Goal: Book appointment/travel/reservation

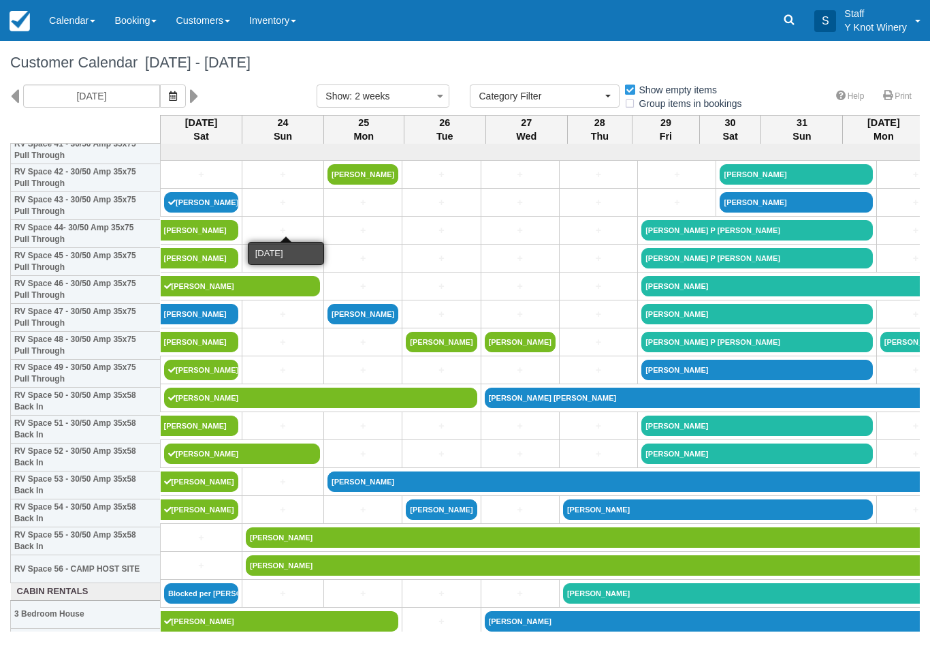
select select
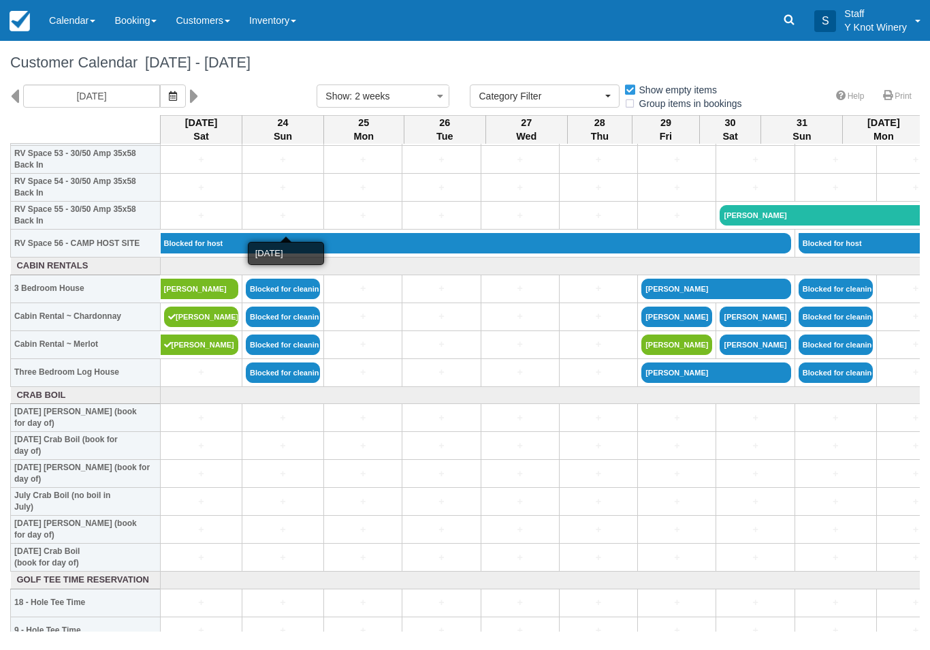
scroll to position [1522, 0]
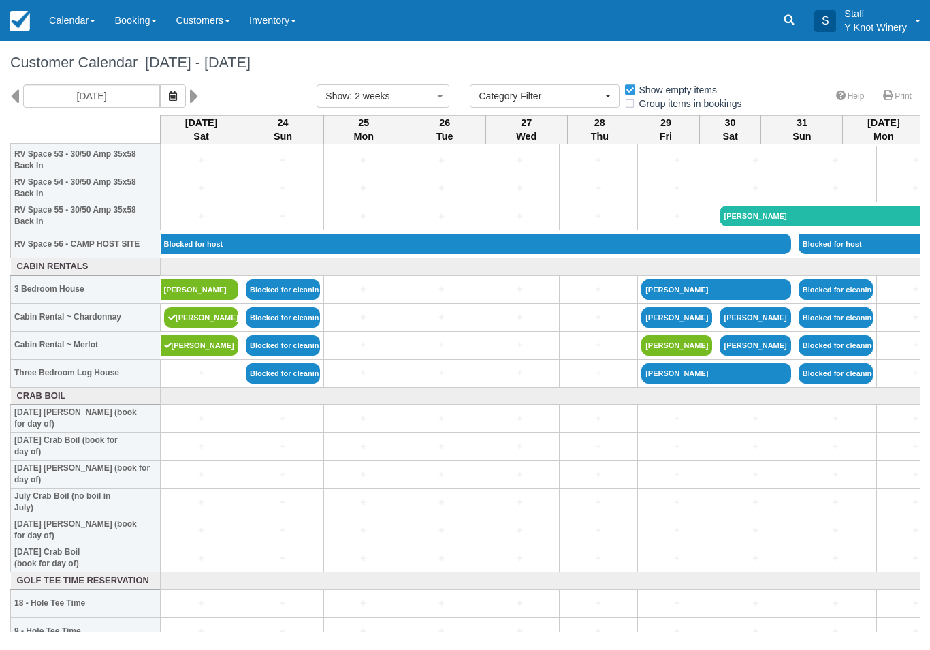
click at [197, 380] on link "+" at bounding box center [201, 373] width 74 height 14
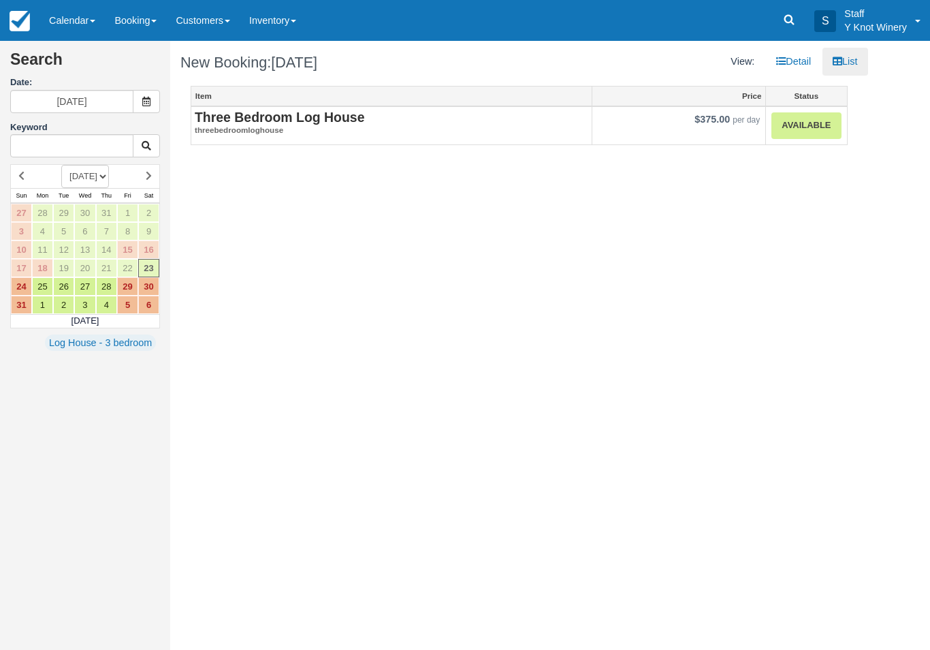
click at [807, 114] on link "Available" at bounding box center [806, 125] width 69 height 27
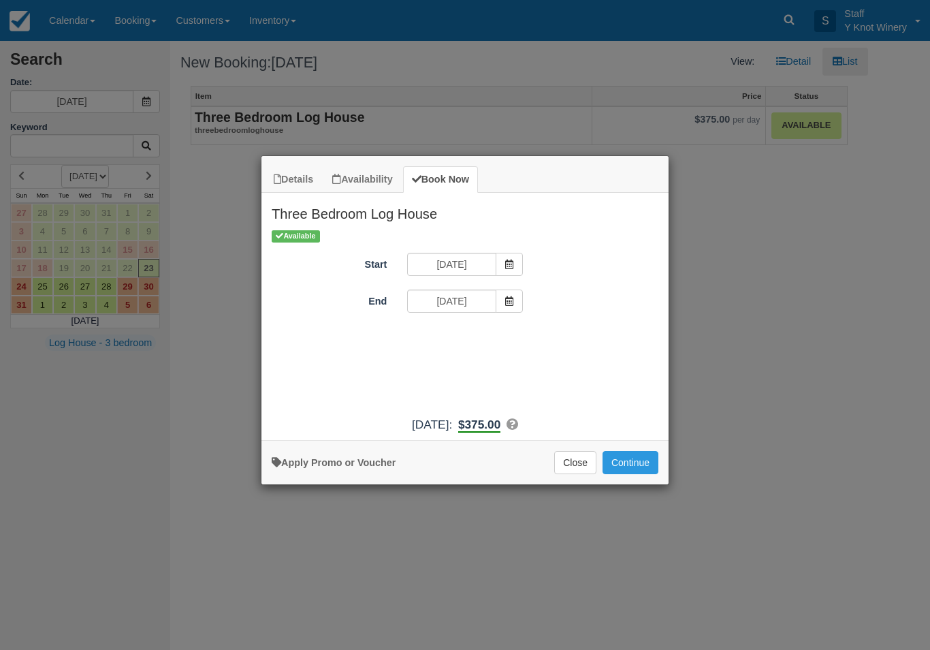
click at [629, 462] on button "Continue" at bounding box center [631, 462] width 56 height 23
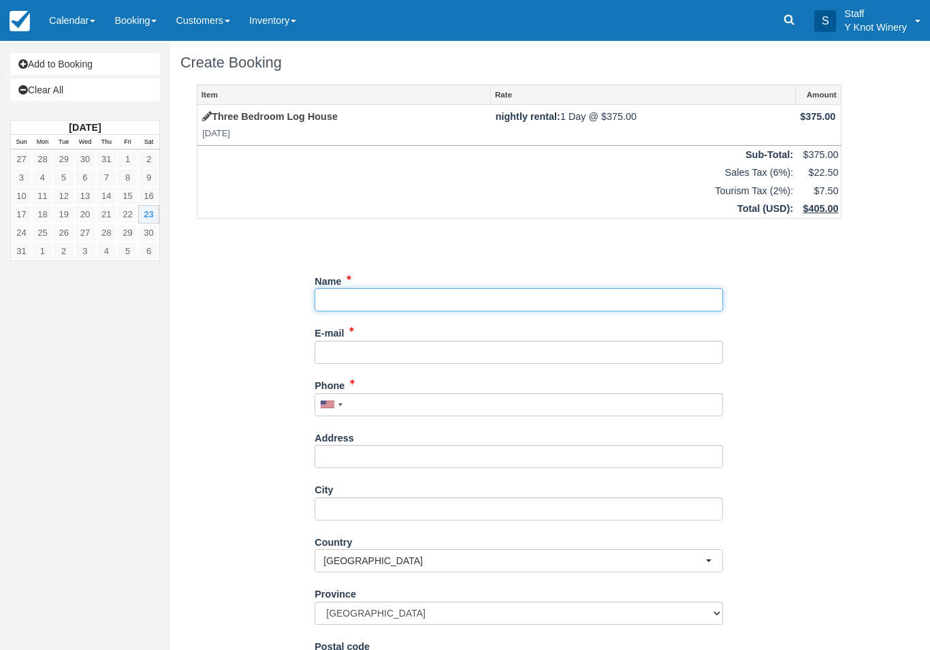
click at [375, 288] on input "Name" at bounding box center [519, 299] width 409 height 23
type input "Jared Asumendi"
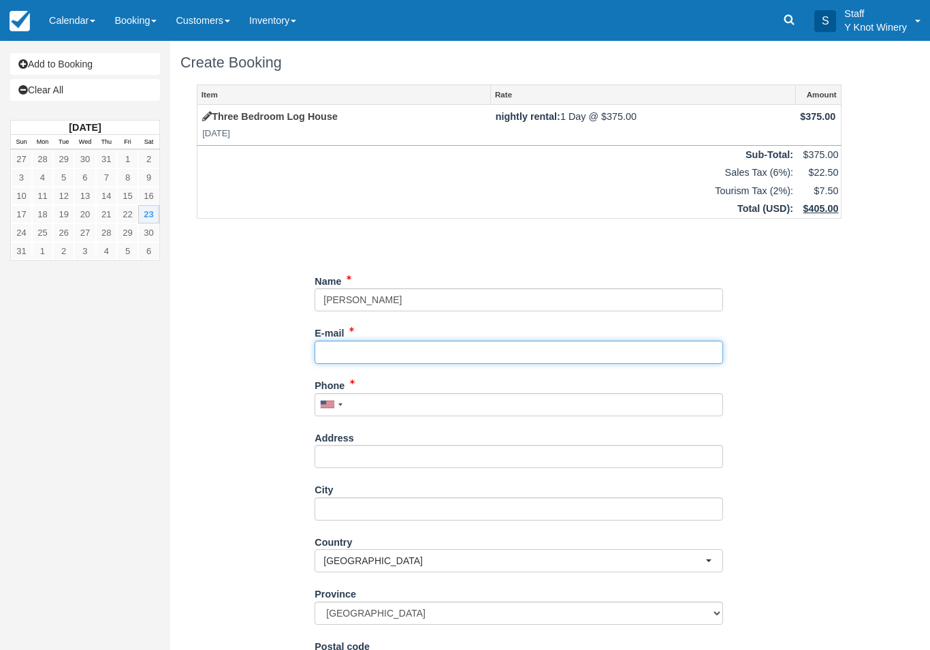
click at [343, 347] on input "E-mail" at bounding box center [519, 351] width 409 height 23
click at [530, 347] on input "jma" at bounding box center [519, 351] width 409 height 23
type input "jma@asumendi.com"
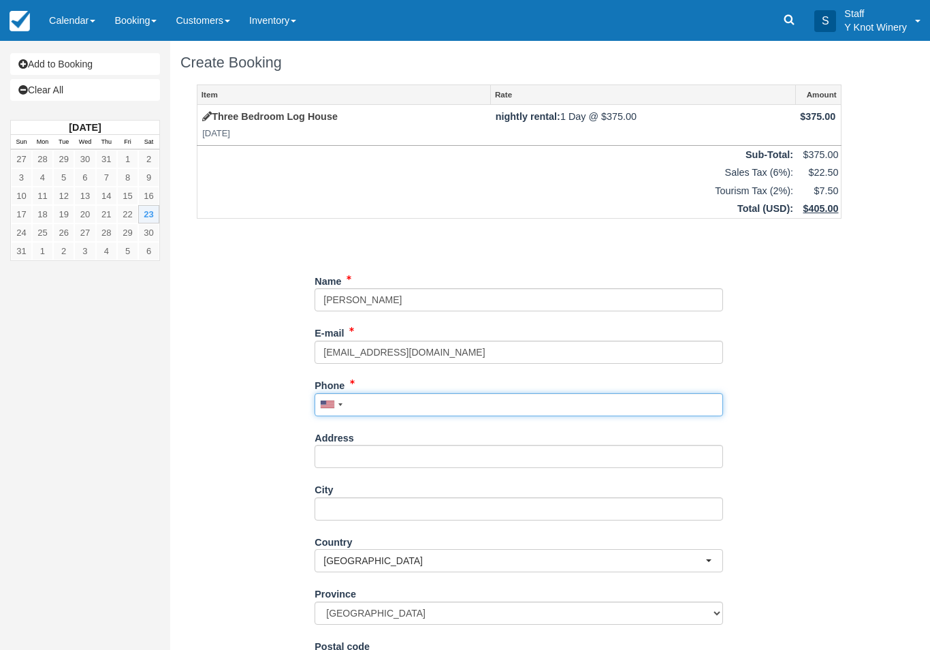
click at [400, 403] on input "Phone" at bounding box center [519, 404] width 409 height 23
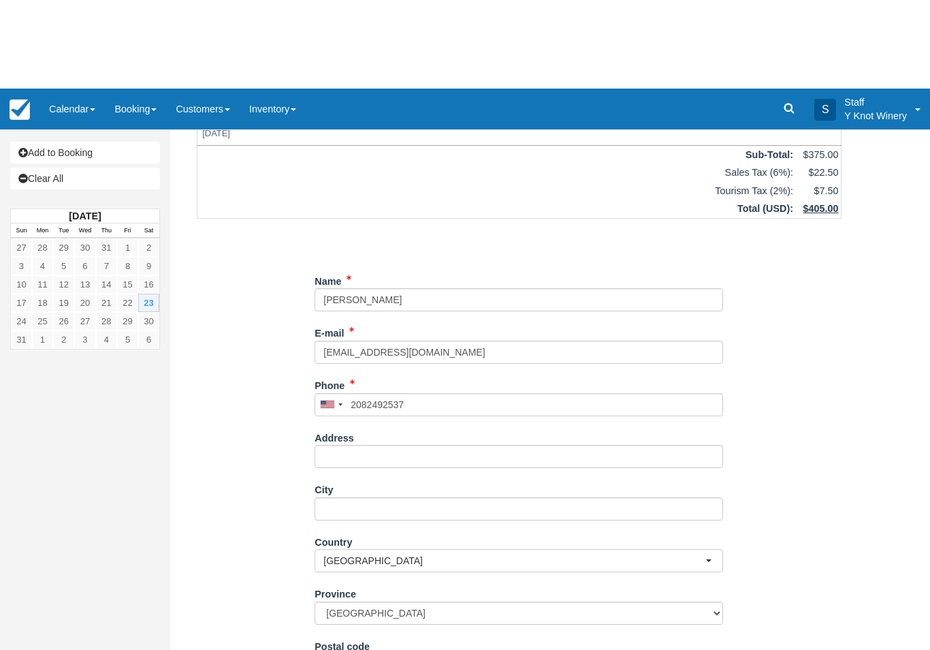
type input "+12082492537"
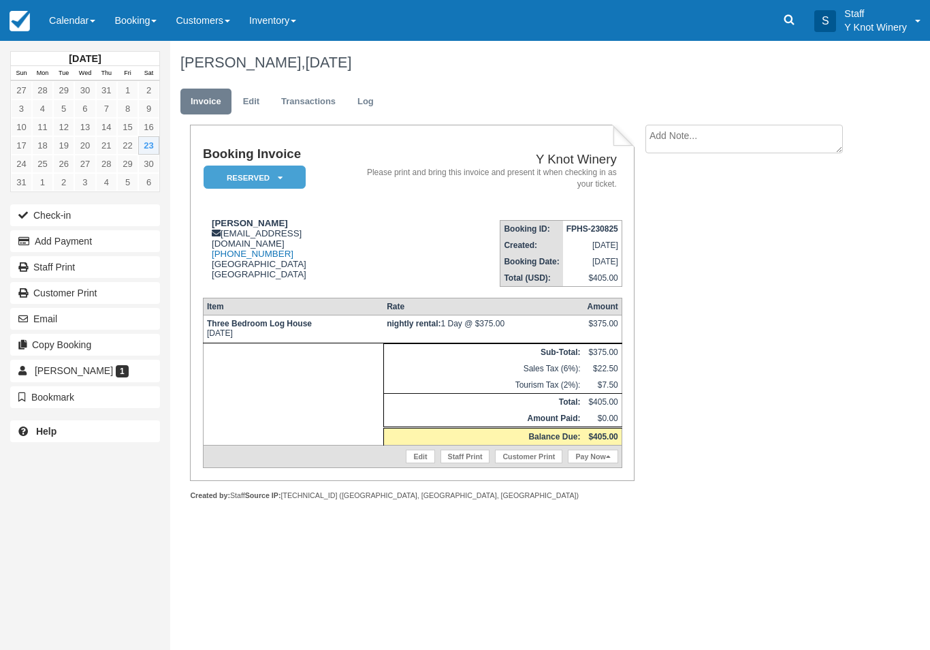
click at [27, 315] on icon "button" at bounding box center [25, 319] width 15 height 10
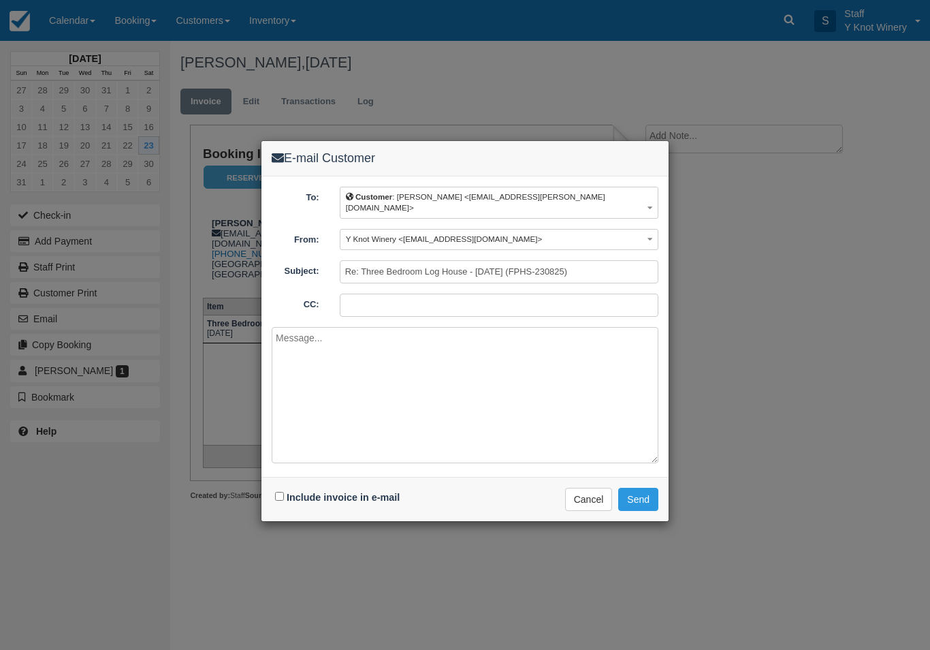
click at [276, 490] on div "Include invoice in e-mail" at bounding box center [339, 498] width 135 height 20
click at [324, 492] on label "Include invoice in e-mail" at bounding box center [343, 497] width 113 height 11
click at [284, 492] on input "Include invoice in e-mail" at bounding box center [279, 496] width 9 height 9
checkbox input "true"
click at [645, 492] on button "Send" at bounding box center [638, 499] width 40 height 23
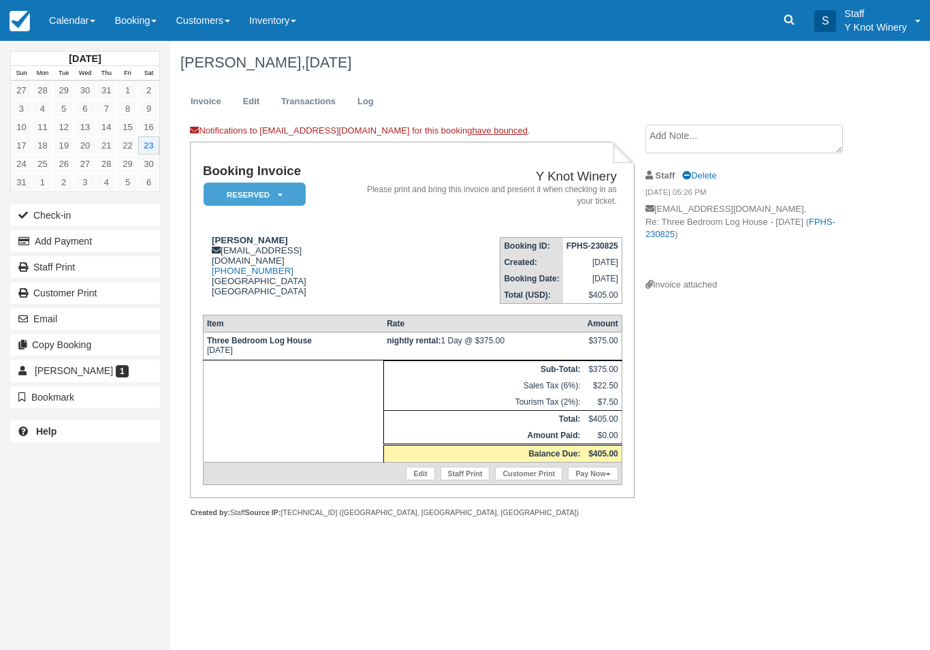
click at [249, 106] on link "Edit" at bounding box center [251, 102] width 37 height 27
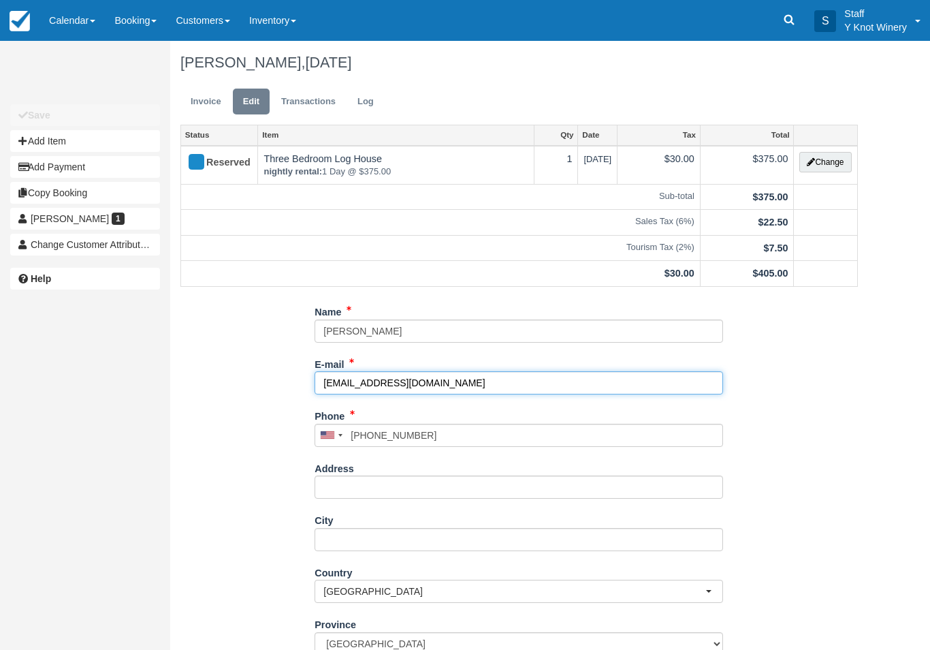
click at [411, 382] on input "jma@asumendi.com" at bounding box center [519, 382] width 409 height 23
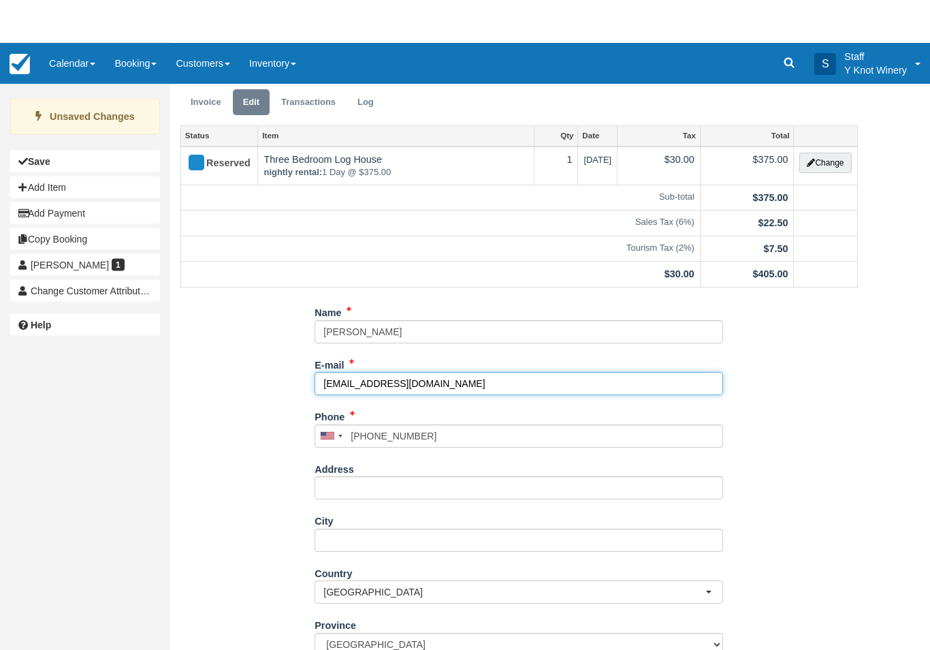
scroll to position [45, 0]
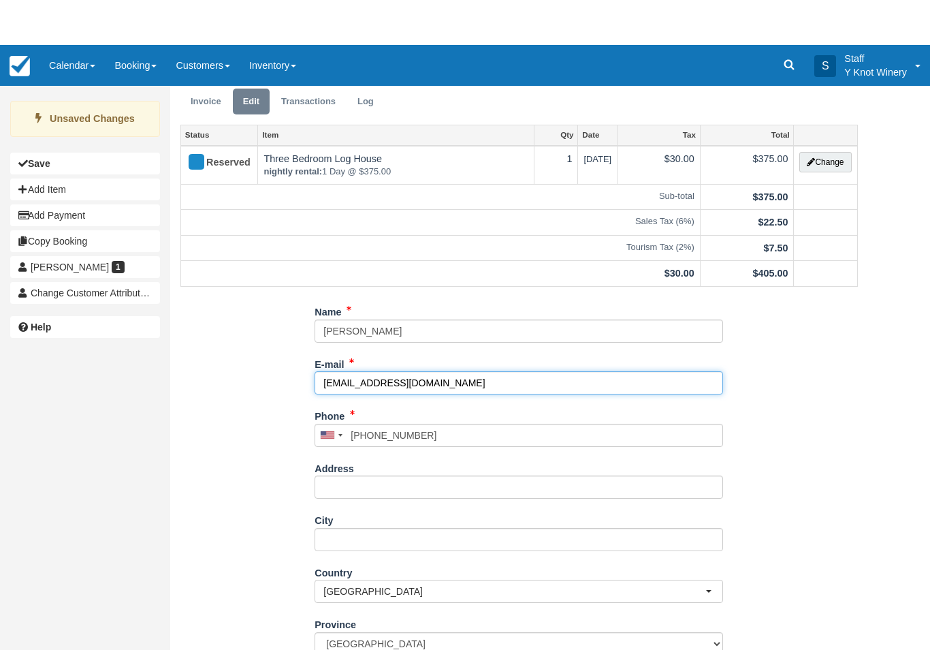
type input "jma@asumendico.com"
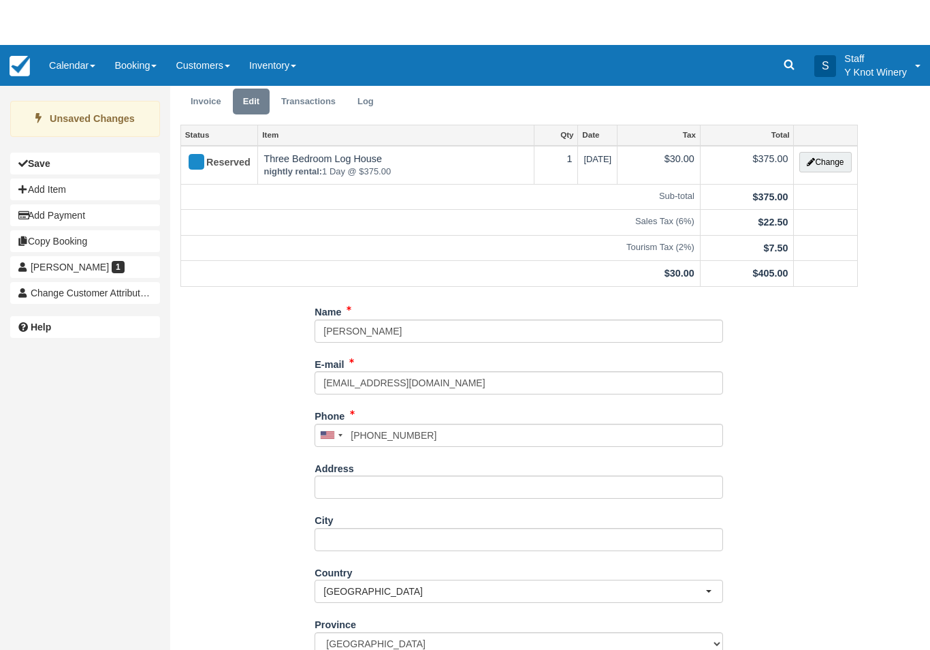
type input "+12082492537"
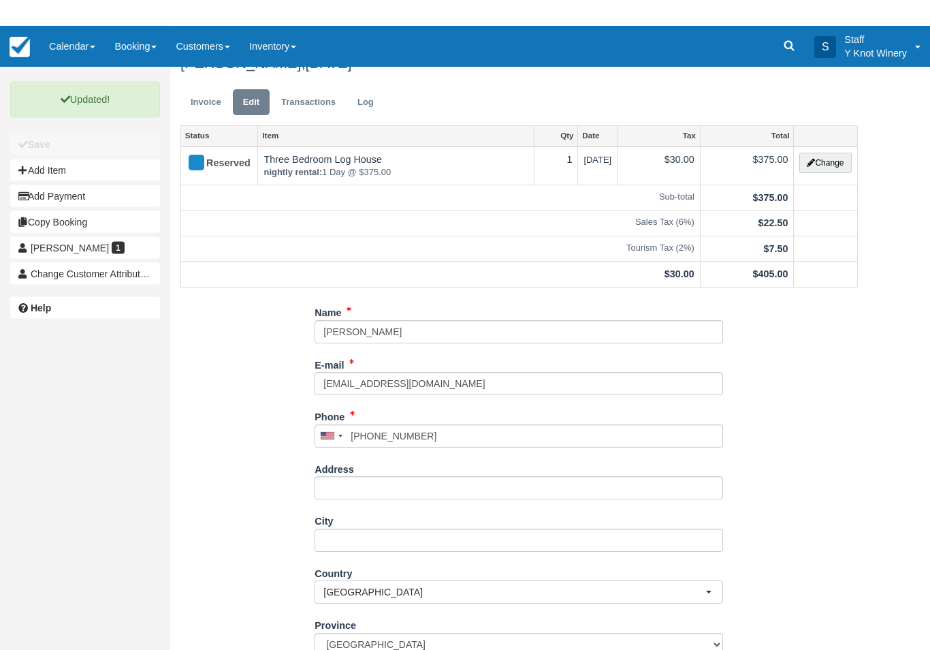
scroll to position [0, 0]
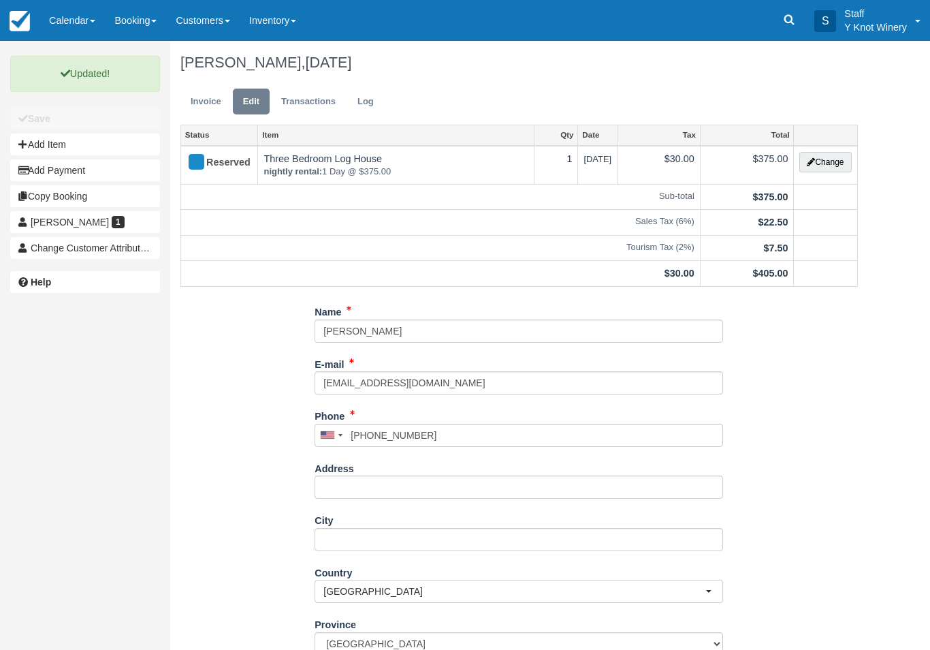
click at [206, 105] on link "Invoice" at bounding box center [205, 102] width 51 height 27
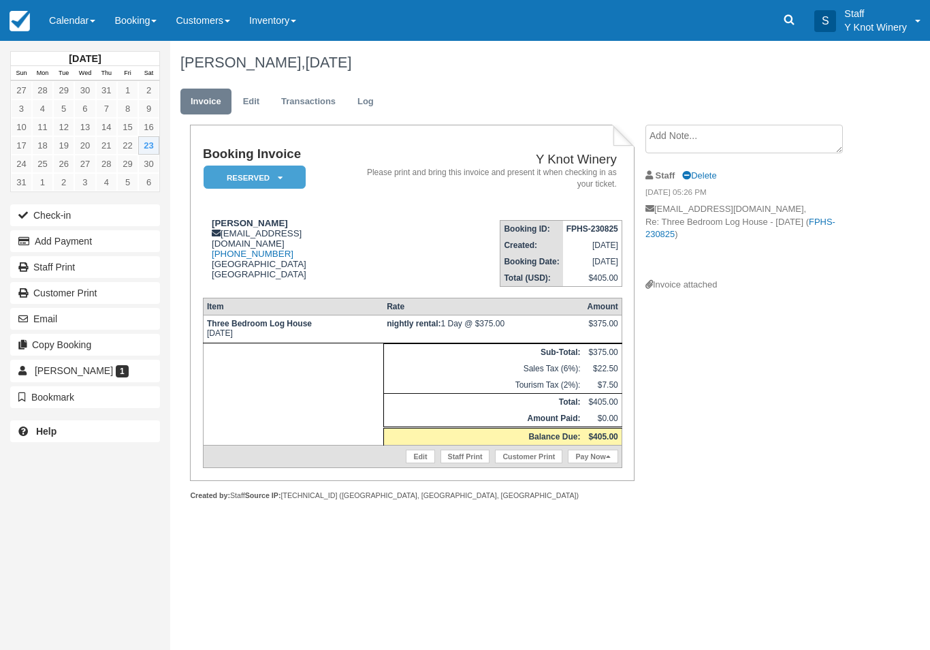
click at [106, 317] on button "Email" at bounding box center [85, 319] width 150 height 22
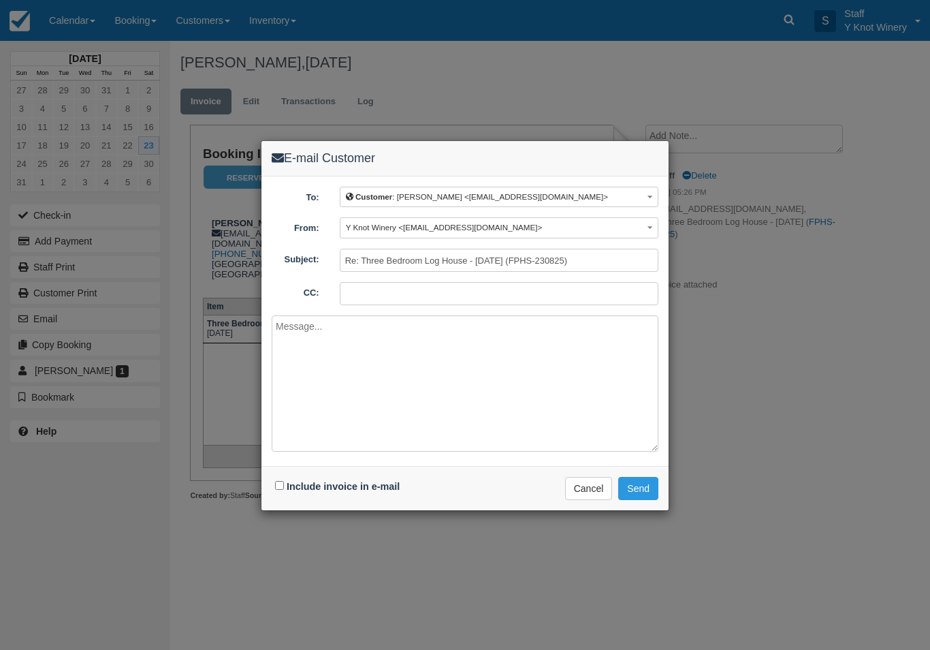
click at [317, 488] on label "Include invoice in e-mail" at bounding box center [343, 486] width 113 height 11
click at [284, 488] on input "Include invoice in e-mail" at bounding box center [279, 485] width 9 height 9
checkbox input "true"
click at [638, 490] on button "Send" at bounding box center [638, 488] width 40 height 23
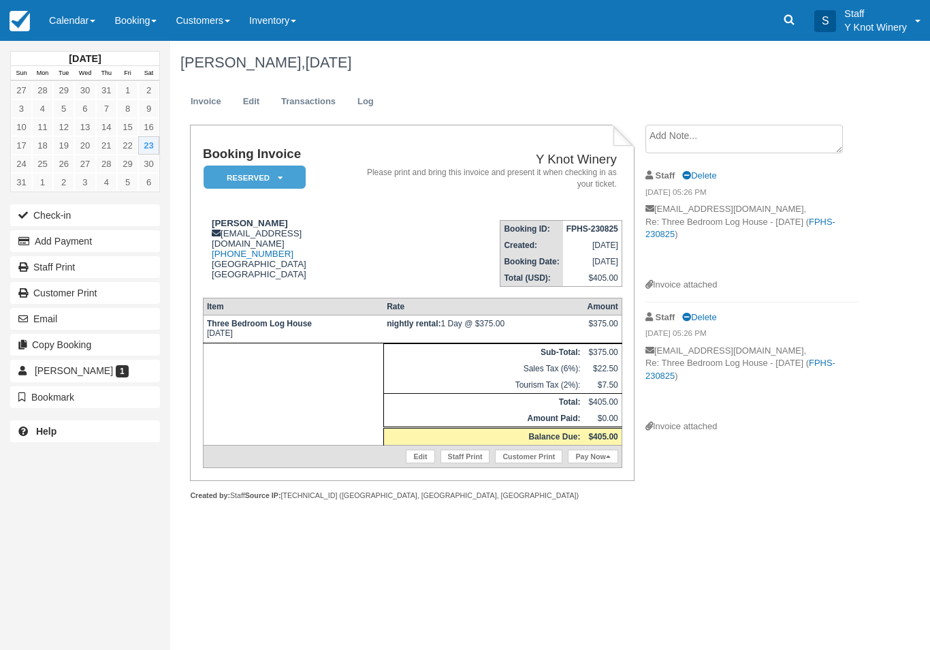
click at [40, 12] on link "Calendar" at bounding box center [71, 20] width 65 height 41
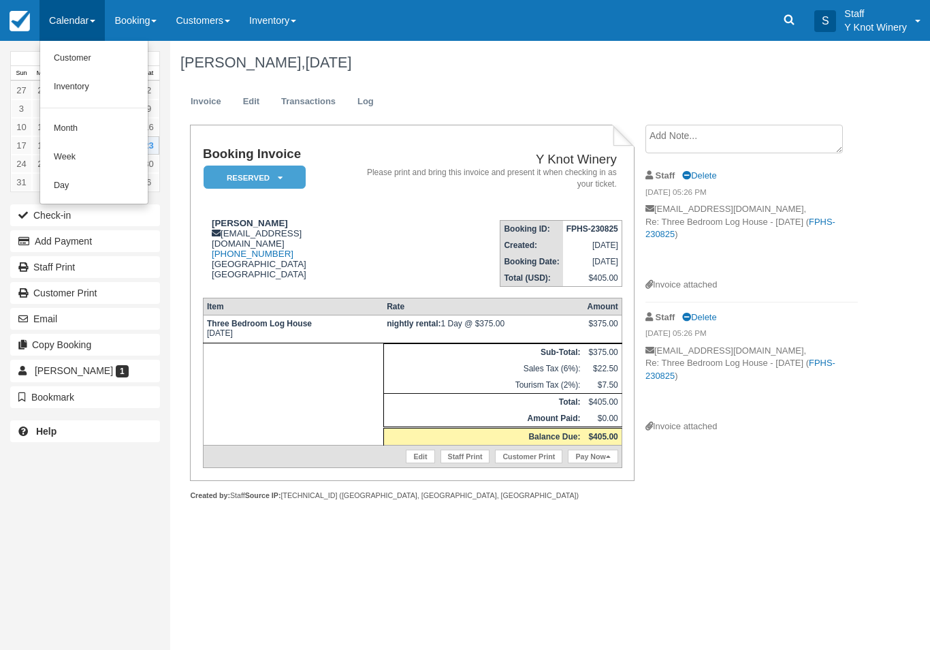
click at [114, 57] on link "Customer" at bounding box center [94, 58] width 108 height 29
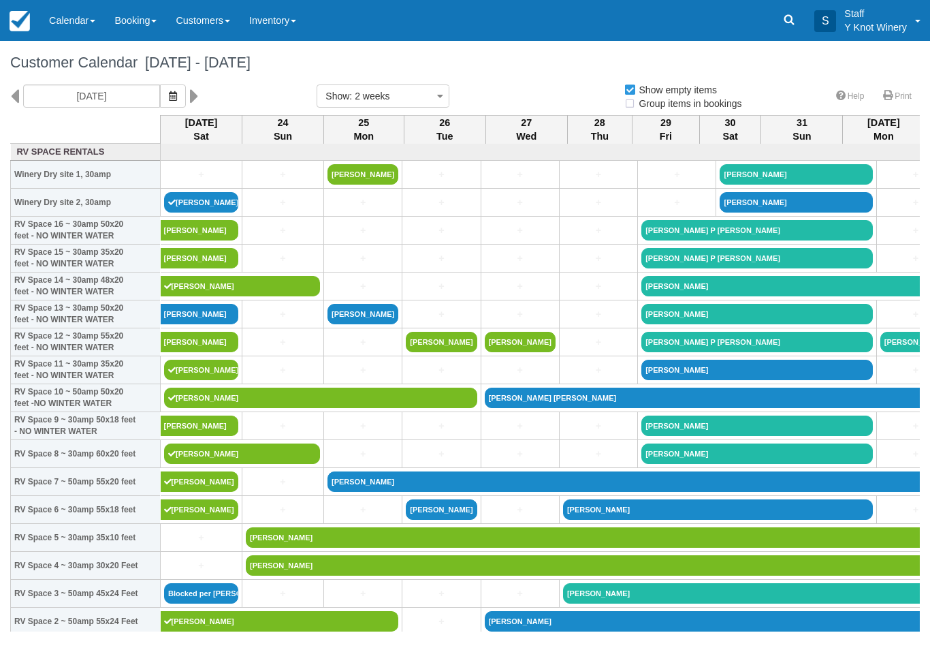
select select
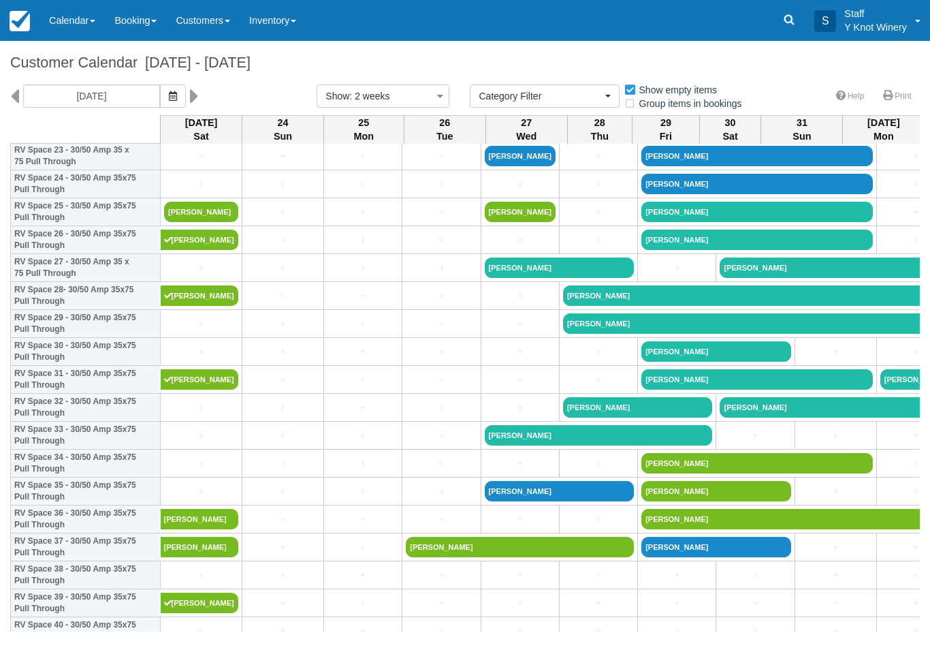
scroll to position [688, 0]
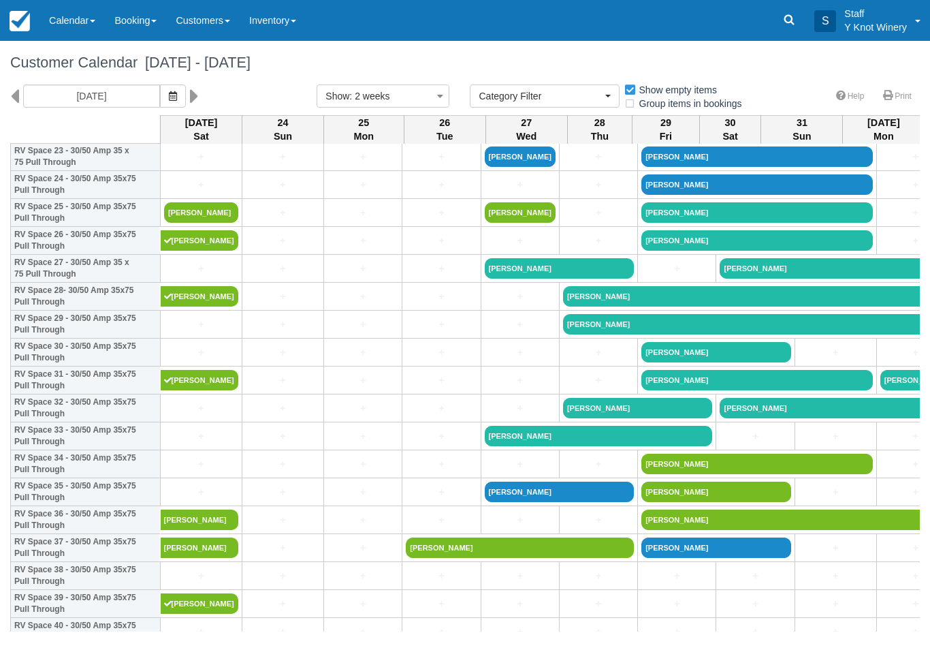
click at [210, 223] on link "[PERSON_NAME]" at bounding box center [201, 212] width 74 height 20
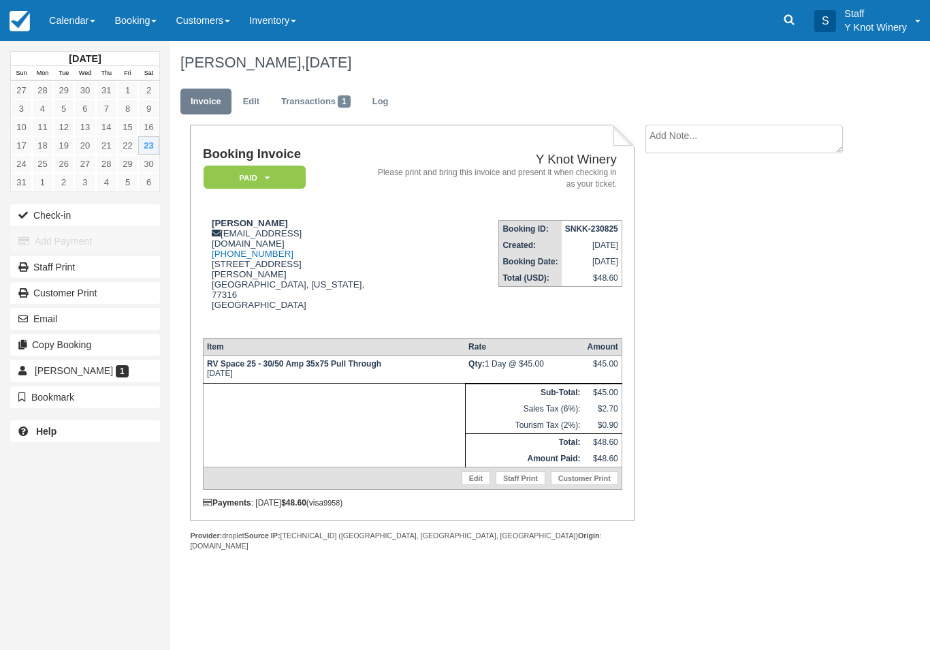
click at [125, 205] on button "Check-in" at bounding box center [85, 215] width 150 height 22
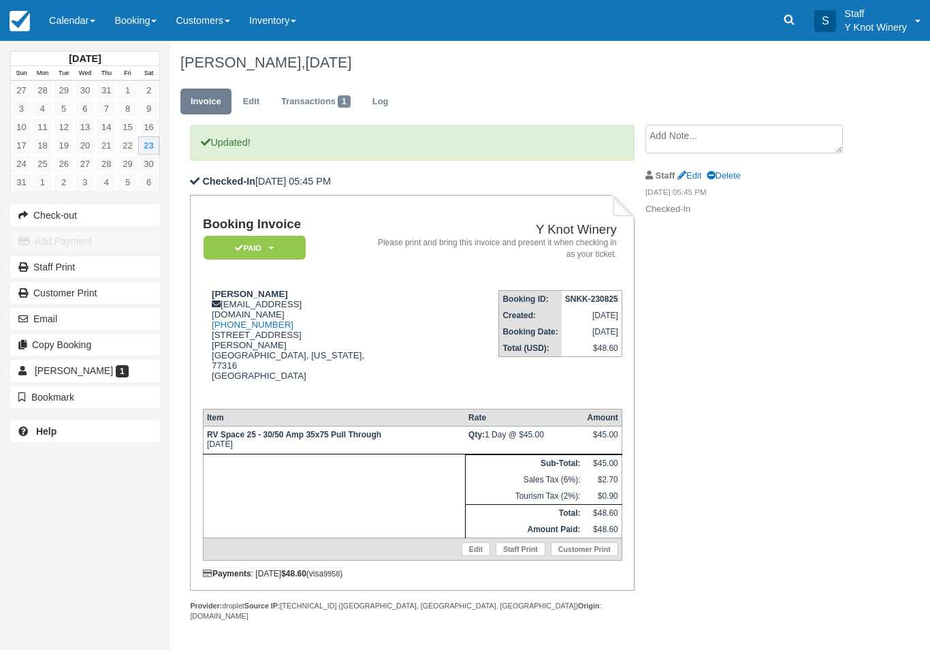
click at [65, 13] on link "Calendar" at bounding box center [71, 20] width 65 height 41
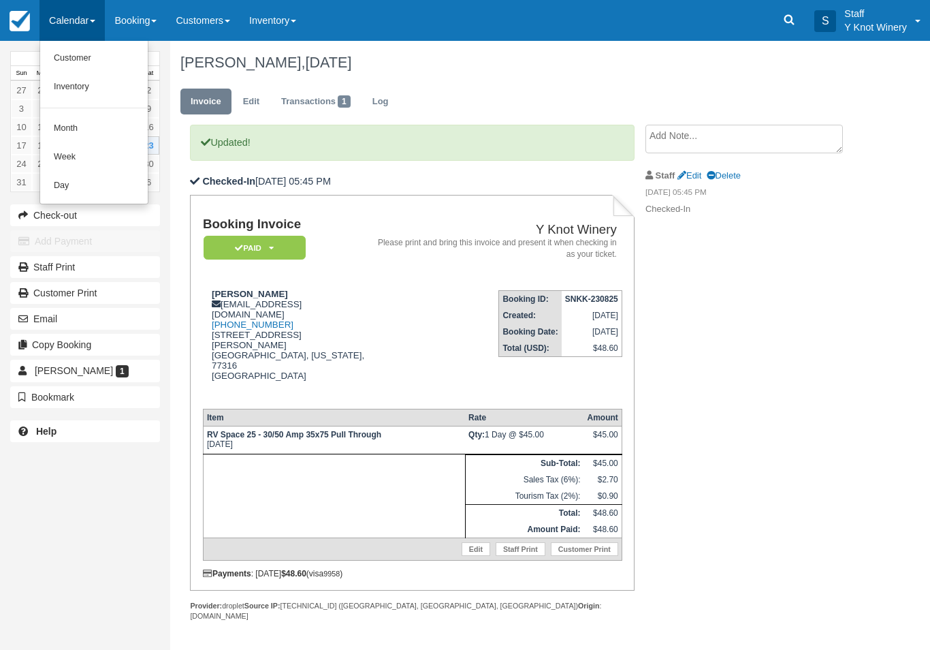
click at [72, 54] on link "Customer" at bounding box center [94, 58] width 108 height 29
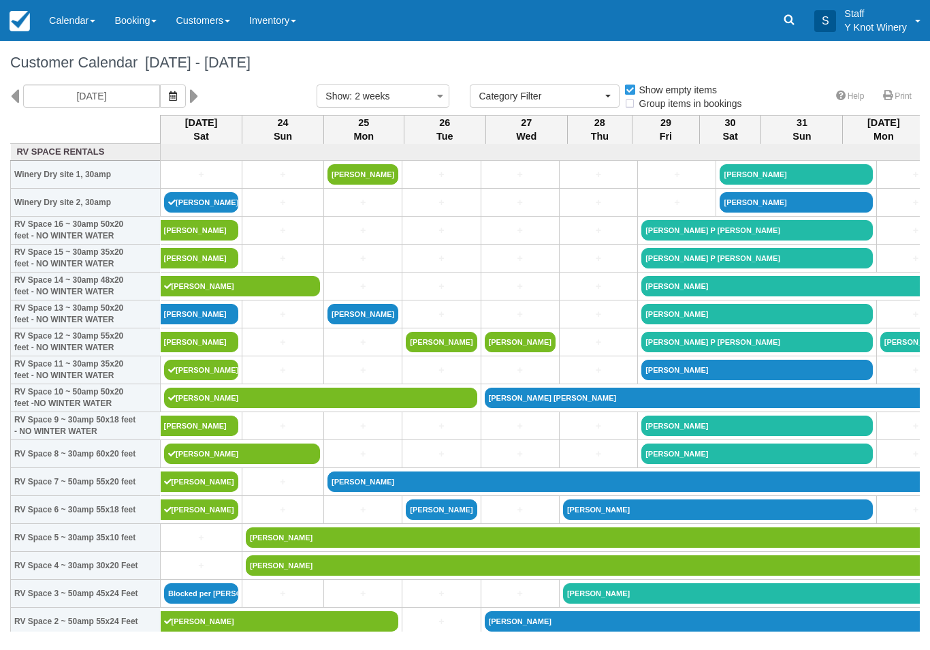
select select
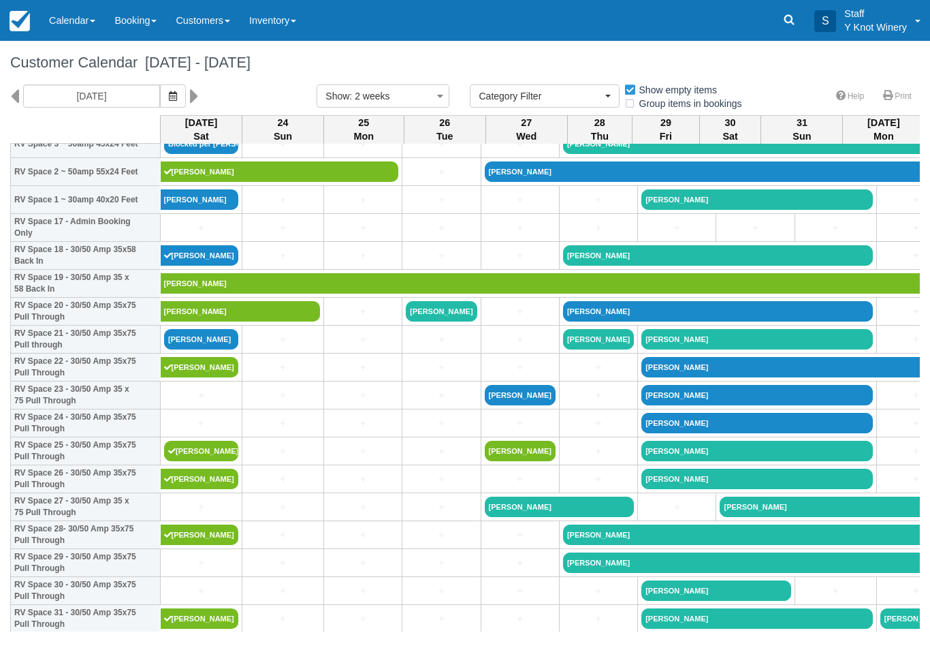
scroll to position [450, 0]
